Goal: Task Accomplishment & Management: Use online tool/utility

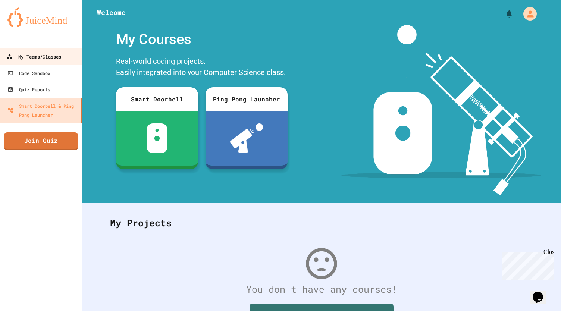
click at [66, 61] on link "My Teams/Classes" at bounding box center [41, 56] width 85 height 17
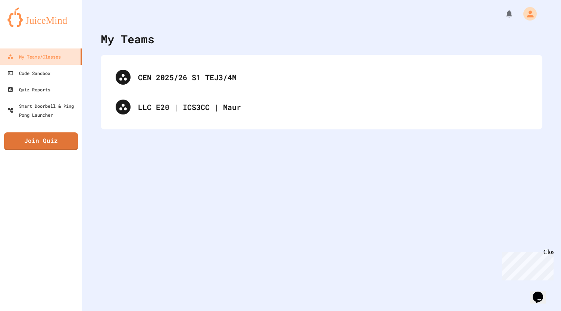
drag, startPoint x: 169, startPoint y: 126, endPoint x: 173, endPoint y: 123, distance: 5.3
click at [169, 126] on div "CEN 2025/26 S1 TEJ3/4M LLC E20 | ICS3CC | Maur" at bounding box center [321, 92] width 441 height 75
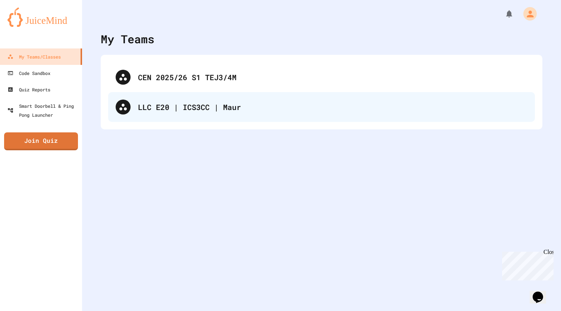
click at [182, 117] on div "LLC E20 | ICS3CC | Maur" at bounding box center [321, 107] width 427 height 30
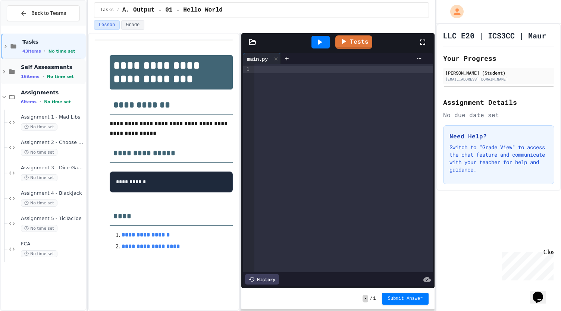
click at [42, 67] on span "Self Assessments" at bounding box center [52, 67] width 63 height 7
click at [34, 92] on span "Output 01" at bounding box center [52, 92] width 63 height 6
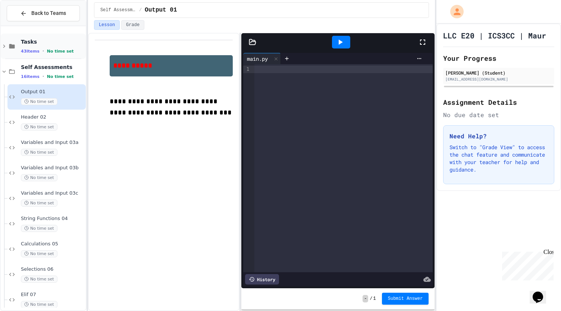
click at [52, 42] on span "Tasks" at bounding box center [52, 41] width 63 height 7
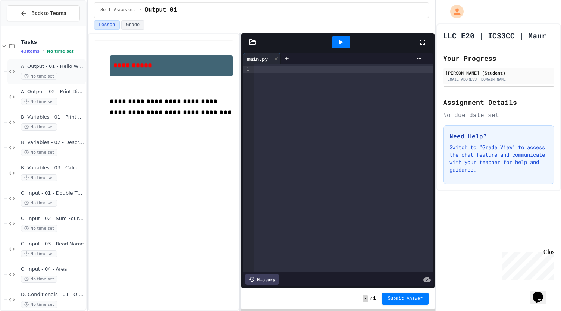
click at [44, 66] on span "A. Output - 01 - Hello World" at bounding box center [52, 66] width 63 height 6
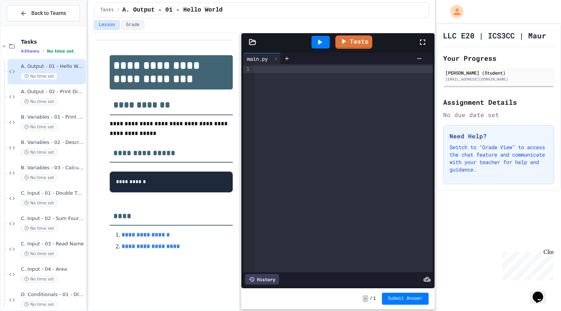
click at [266, 101] on div at bounding box center [343, 168] width 178 height 208
click at [359, 44] on link "Tests" at bounding box center [353, 41] width 33 height 14
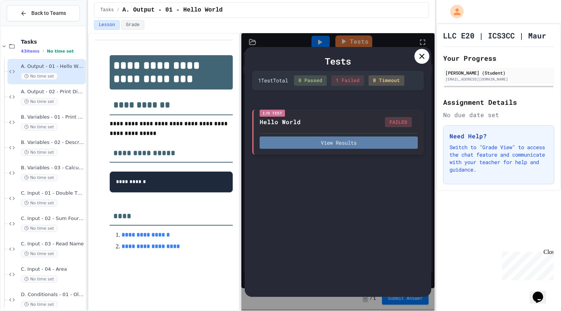
click at [329, 145] on button "View Results" at bounding box center [338, 142] width 158 height 12
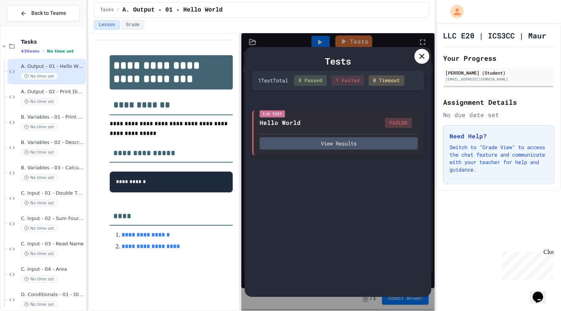
click at [427, 59] on div at bounding box center [421, 56] width 15 height 15
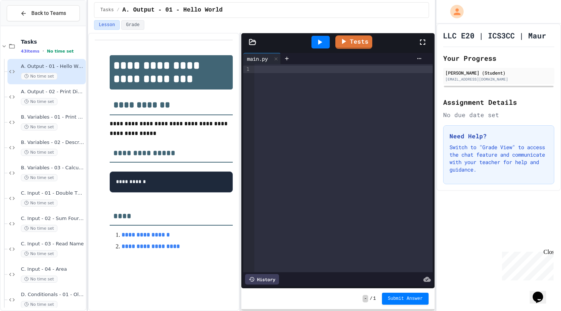
click at [328, 79] on div at bounding box center [343, 168] width 178 height 208
click at [328, 80] on div "* *****" at bounding box center [343, 168] width 178 height 208
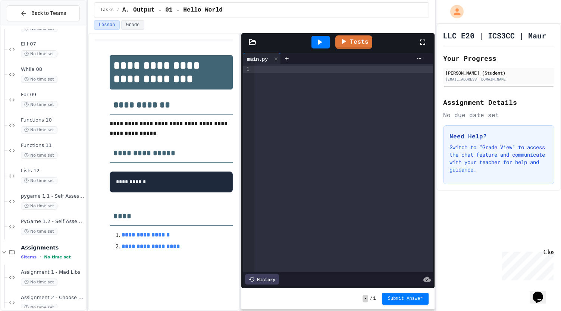
scroll to position [1454, 0]
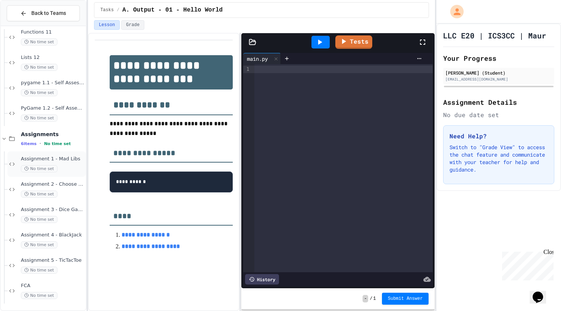
click at [56, 165] on div "No time set" at bounding box center [52, 168] width 63 height 7
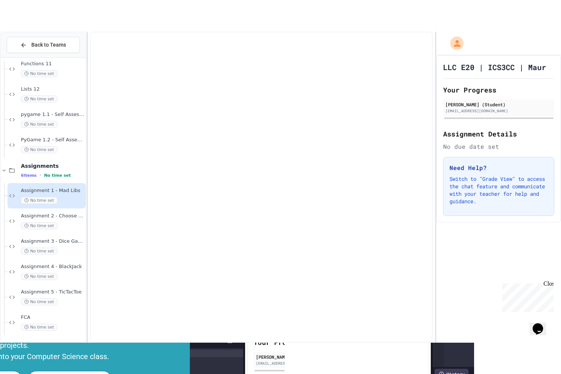
scroll to position [1446, 0]
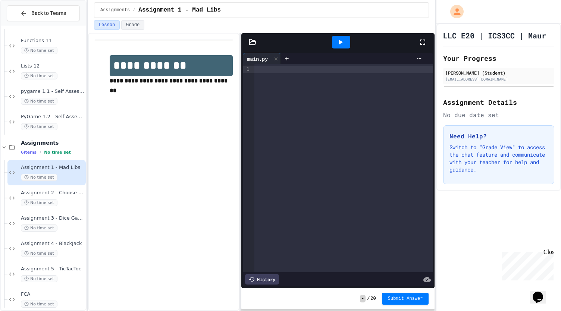
click at [321, 100] on div at bounding box center [343, 168] width 178 height 208
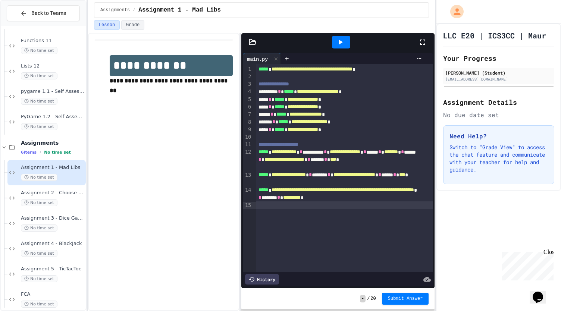
click at [343, 36] on div at bounding box center [341, 42] width 18 height 13
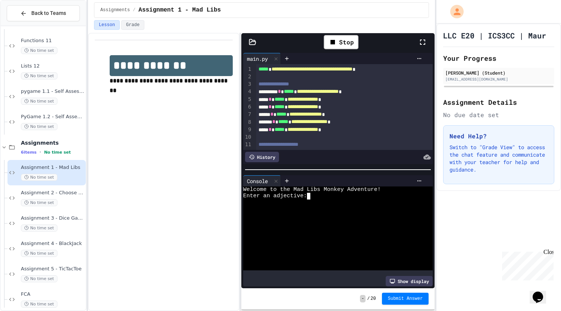
click at [330, 193] on div "Enter an adjective:" at bounding box center [332, 196] width 178 height 6
click at [320, 193] on div "Enter an adjective:" at bounding box center [332, 196] width 178 height 6
click at [340, 150] on div "History" at bounding box center [338, 157] width 190 height 14
click at [423, 34] on div at bounding box center [426, 42] width 16 height 22
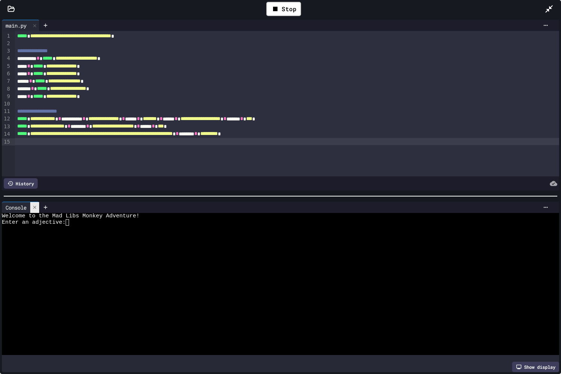
click at [37, 205] on icon at bounding box center [34, 207] width 5 height 5
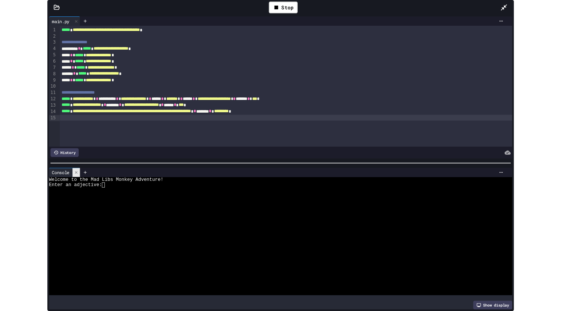
scroll to position [1391, 0]
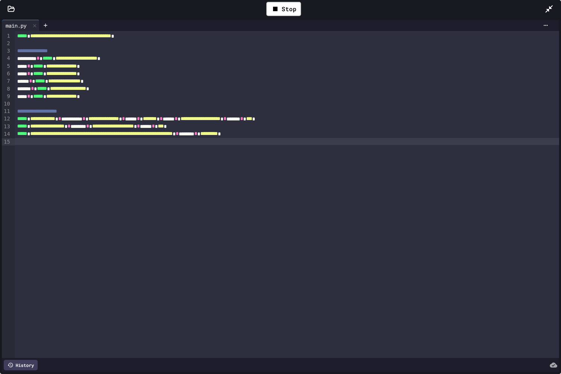
click at [77, 67] on span "**********" at bounding box center [61, 65] width 31 height 5
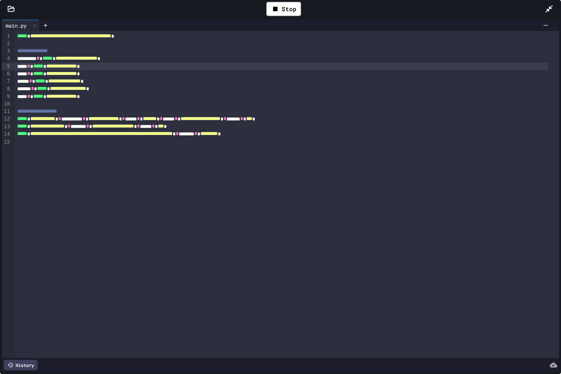
click at [97, 56] on span "**********" at bounding box center [77, 58] width 42 height 5
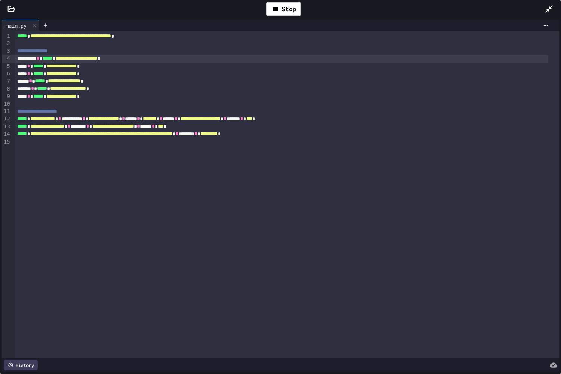
click at [97, 57] on span "**********" at bounding box center [77, 58] width 42 height 5
